Goal: Task Accomplishment & Management: Use online tool/utility

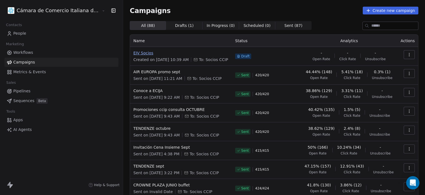
click at [133, 52] on span "EIV Socios" at bounding box center [180, 53] width 95 height 6
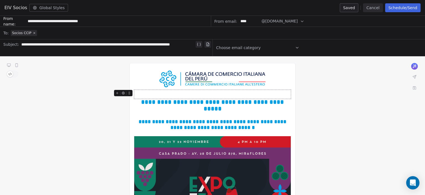
click at [395, 6] on button "Schedule/Send" at bounding box center [402, 7] width 35 height 9
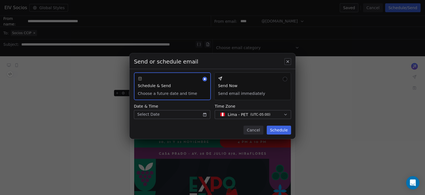
click at [190, 120] on div "Send or schedule email Schedule & Send Choose a future date and time Send Now S…" at bounding box center [213, 96] width 166 height 86
click at [181, 114] on body "Cámara de Comercio Italiana del Perú Contacts People Marketing Workflows Campai…" at bounding box center [212, 97] width 425 height 195
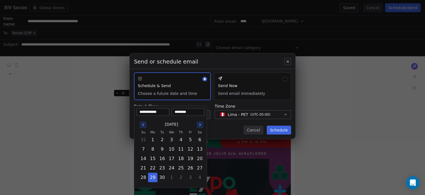
click at [178, 112] on input "********" at bounding box center [188, 112] width 31 height 6
click at [183, 111] on input "********" at bounding box center [188, 112] width 31 height 6
type input "********"
click at [190, 118] on div "September 2025 Su Mo Tu We Th Fr Sa 31 1 2 3 4 5 6 7 8 9 10 11 12 13 14 15 16 1…" at bounding box center [170, 150] width 68 height 69
click at [219, 133] on div "Send or schedule email Schedule & Send Choose a future date and time Send Now S…" at bounding box center [212, 97] width 425 height 106
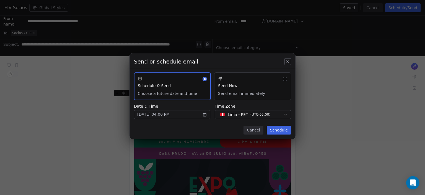
click at [279, 129] on button "Schedule" at bounding box center [279, 129] width 24 height 9
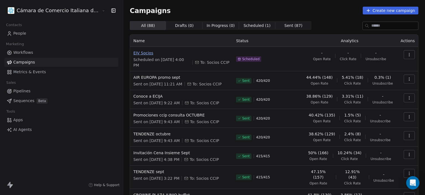
click at [133, 51] on span "EIV Socios" at bounding box center [181, 53] width 96 height 6
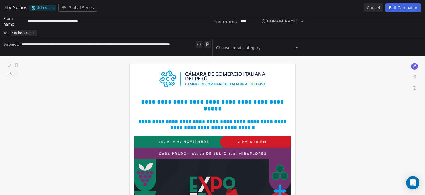
click at [404, 11] on button "Edit Campaign" at bounding box center [403, 7] width 35 height 9
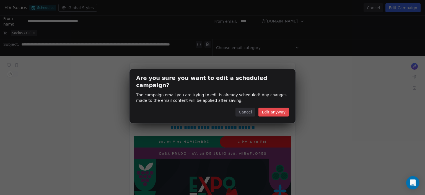
click at [272, 109] on button "Edit anyway" at bounding box center [273, 111] width 30 height 9
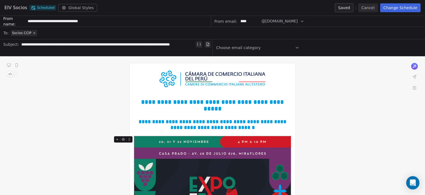
click at [397, 5] on button "Change Schedule" at bounding box center [400, 7] width 40 height 9
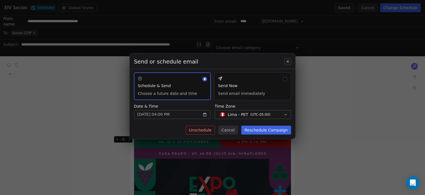
click at [244, 89] on button "Send Now Send email immediately" at bounding box center [252, 86] width 77 height 28
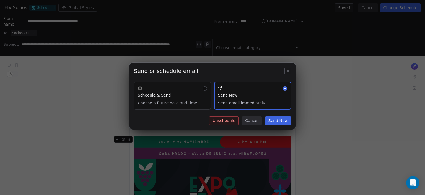
click at [278, 120] on button "Send Now" at bounding box center [278, 120] width 26 height 9
